Goal: Transaction & Acquisition: Purchase product/service

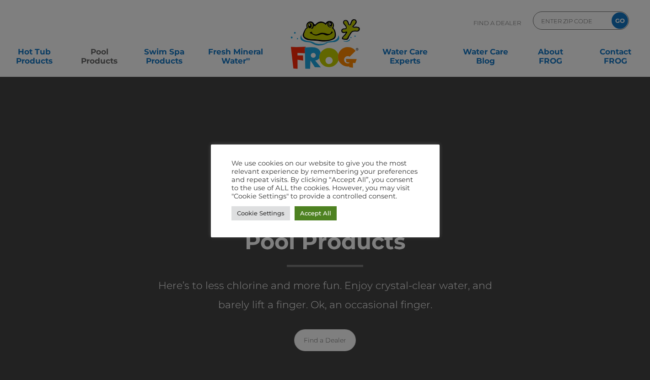
click at [313, 211] on link "Accept All" at bounding box center [315, 213] width 42 height 14
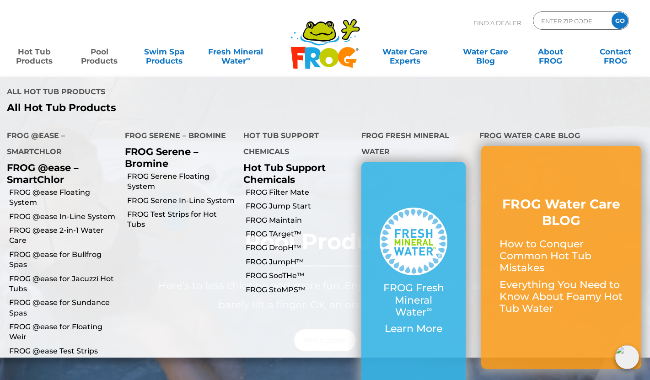
click at [26, 56] on link "Hot Tub Products" at bounding box center [34, 52] width 50 height 18
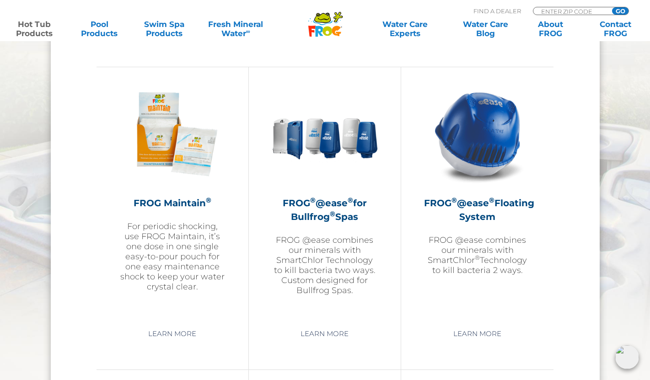
scroll to position [1005, 0]
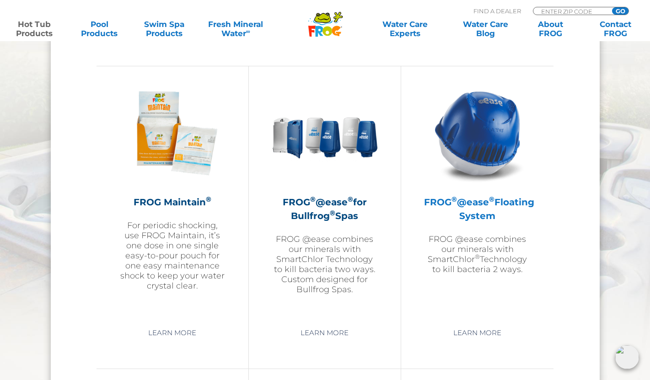
click at [482, 144] on img at bounding box center [477, 133] width 106 height 106
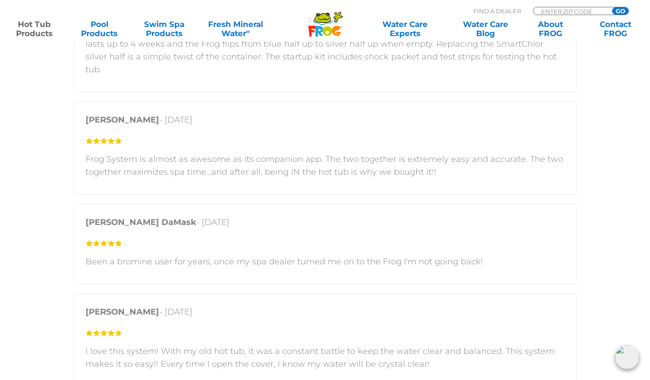
scroll to position [1701, 0]
